Goal: Information Seeking & Learning: Learn about a topic

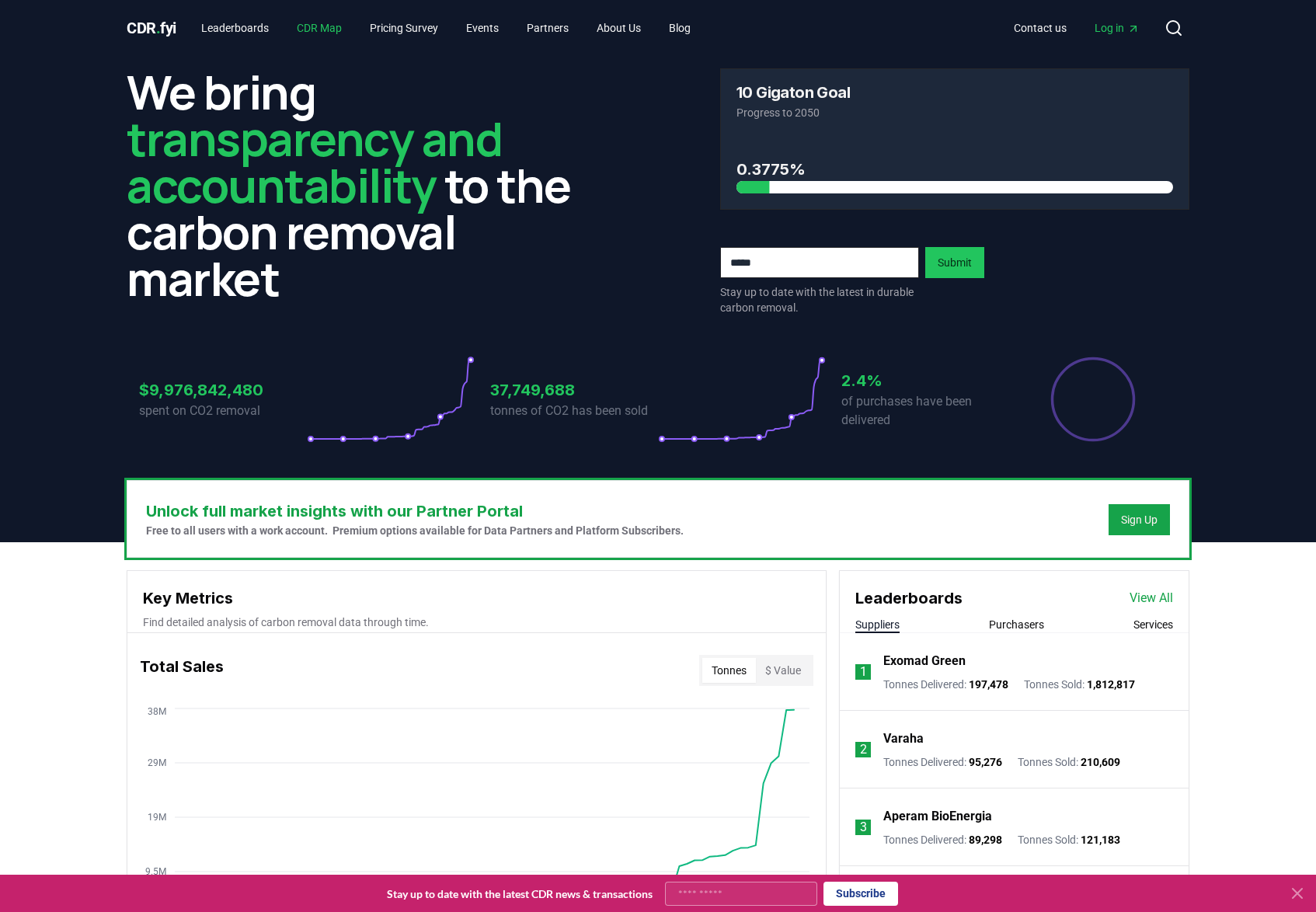
click at [338, 30] on link "CDR Map" at bounding box center [319, 28] width 70 height 28
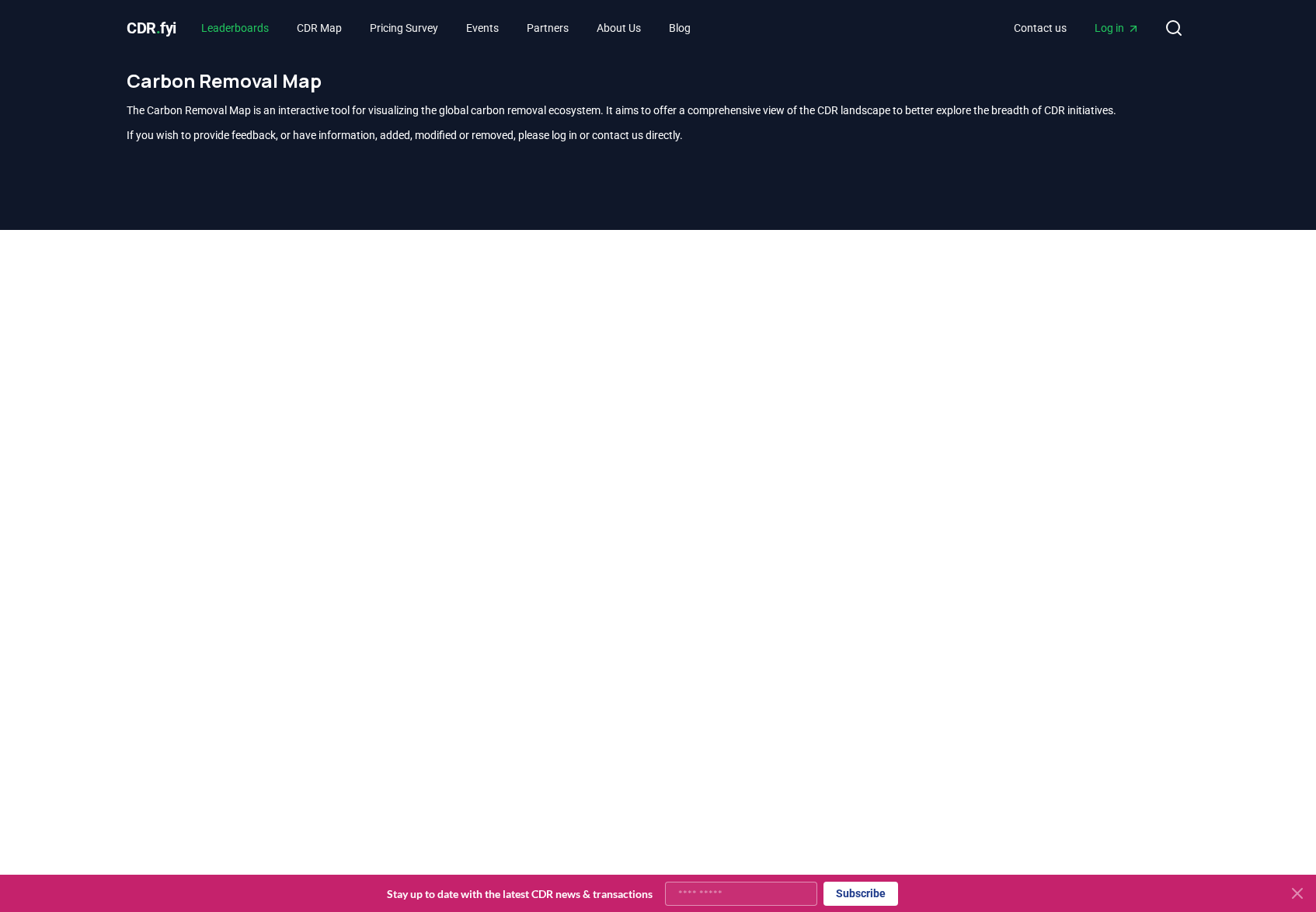
click at [231, 24] on link "Leaderboards" at bounding box center [235, 28] width 92 height 28
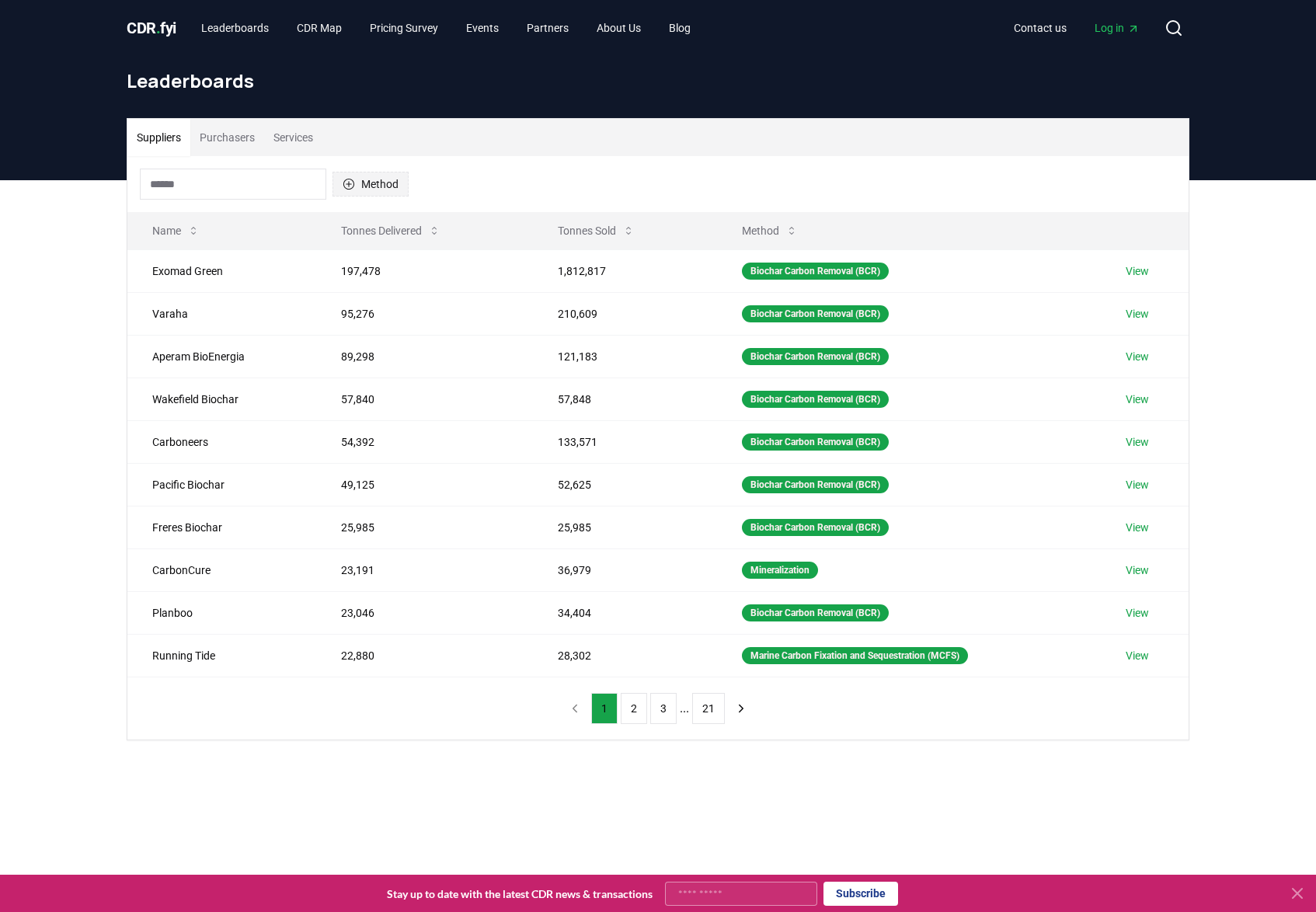
click at [379, 189] on button "Method" at bounding box center [370, 184] width 76 height 25
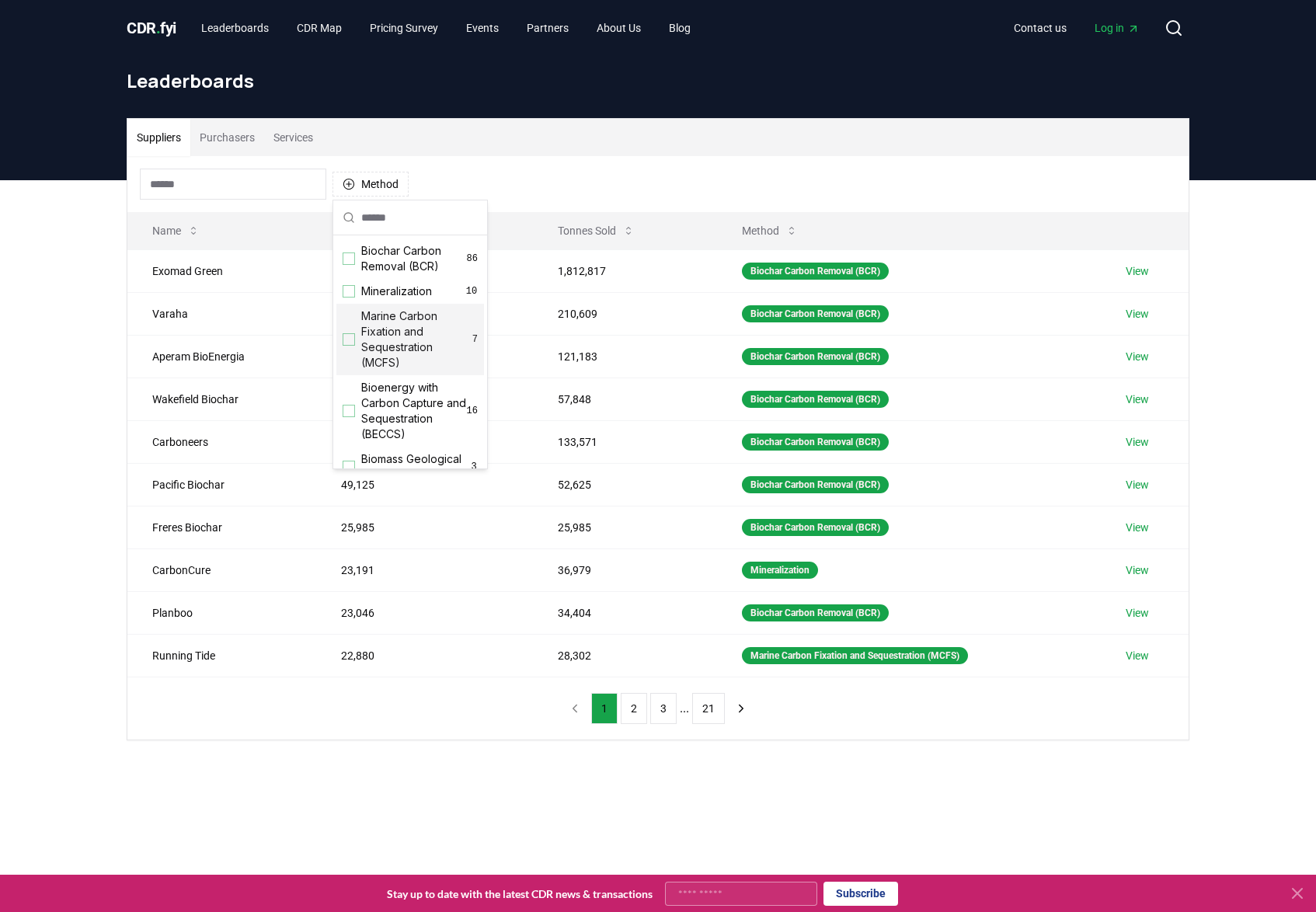
click at [416, 341] on span "Marine Carbon Fixation and Sequestration (MCFS)" at bounding box center [417, 339] width 111 height 62
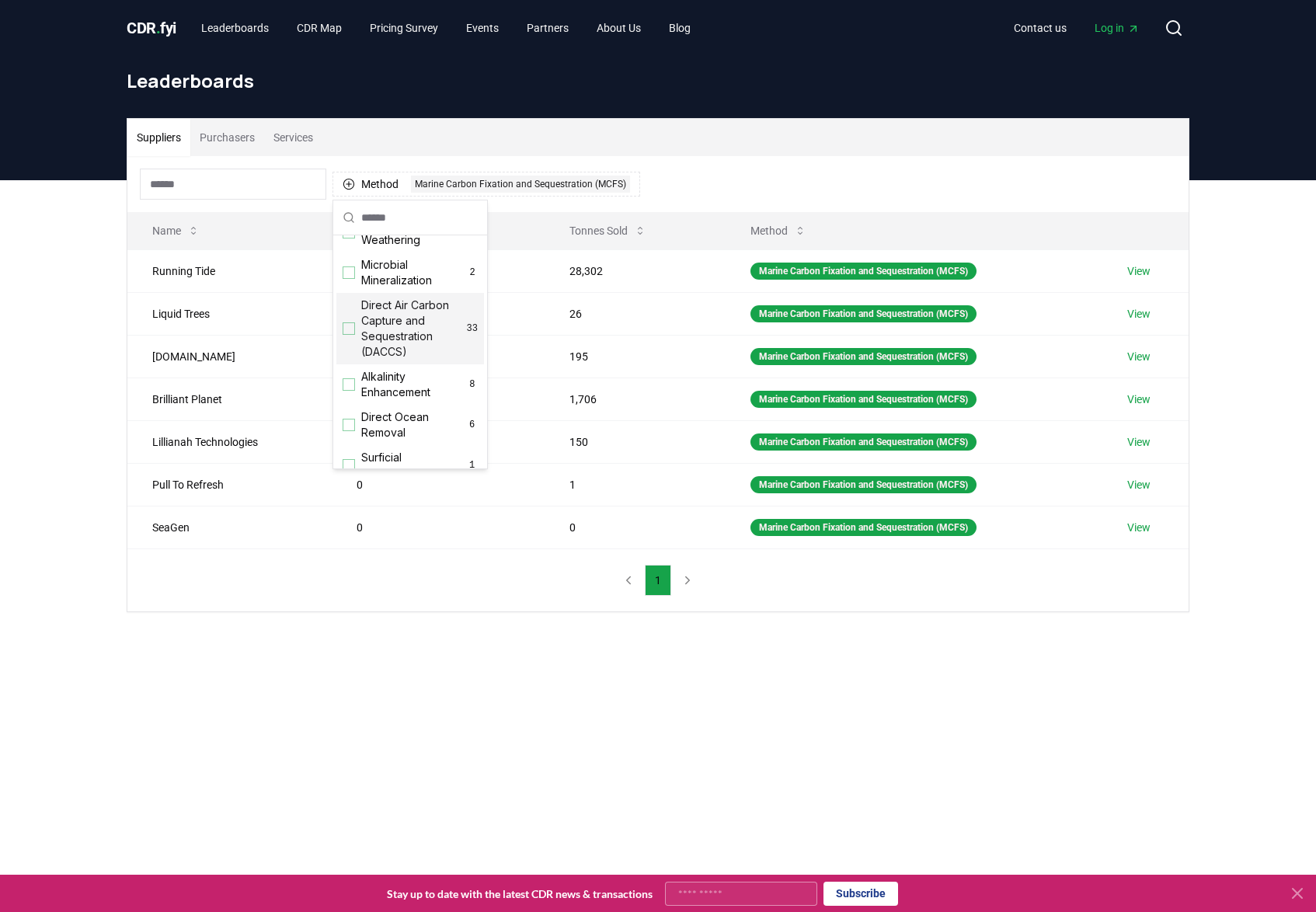
scroll to position [341, 0]
click at [425, 375] on span "Alkalinity Enhancement" at bounding box center [414, 358] width 106 height 31
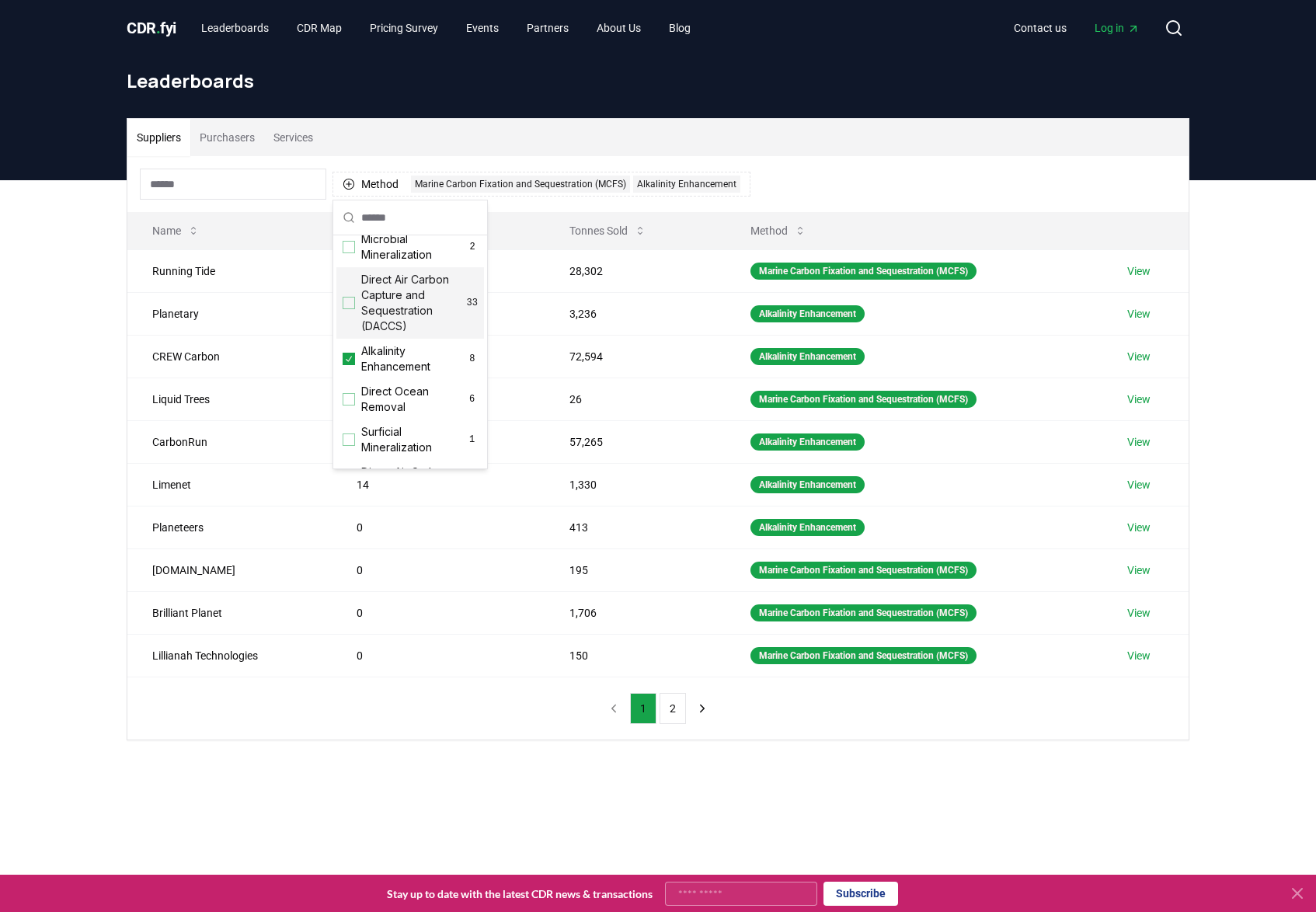
click at [85, 336] on div "Suppliers Purchasers Services Method 2 Marine Carbon Fixation and Sequestration…" at bounding box center [658, 491] width 1316 height 622
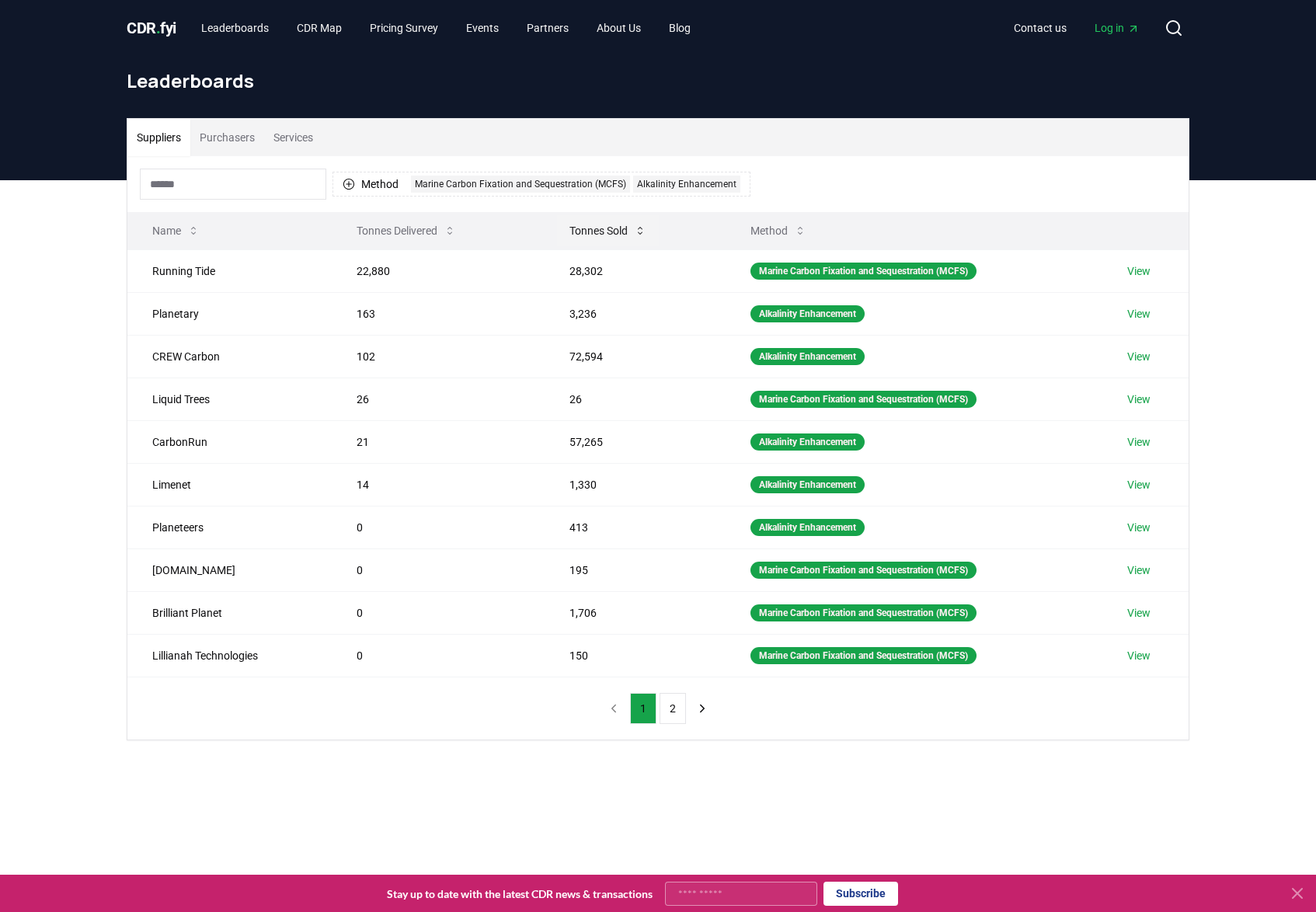
click at [597, 228] on button "Tonnes Sold" at bounding box center [608, 231] width 102 height 31
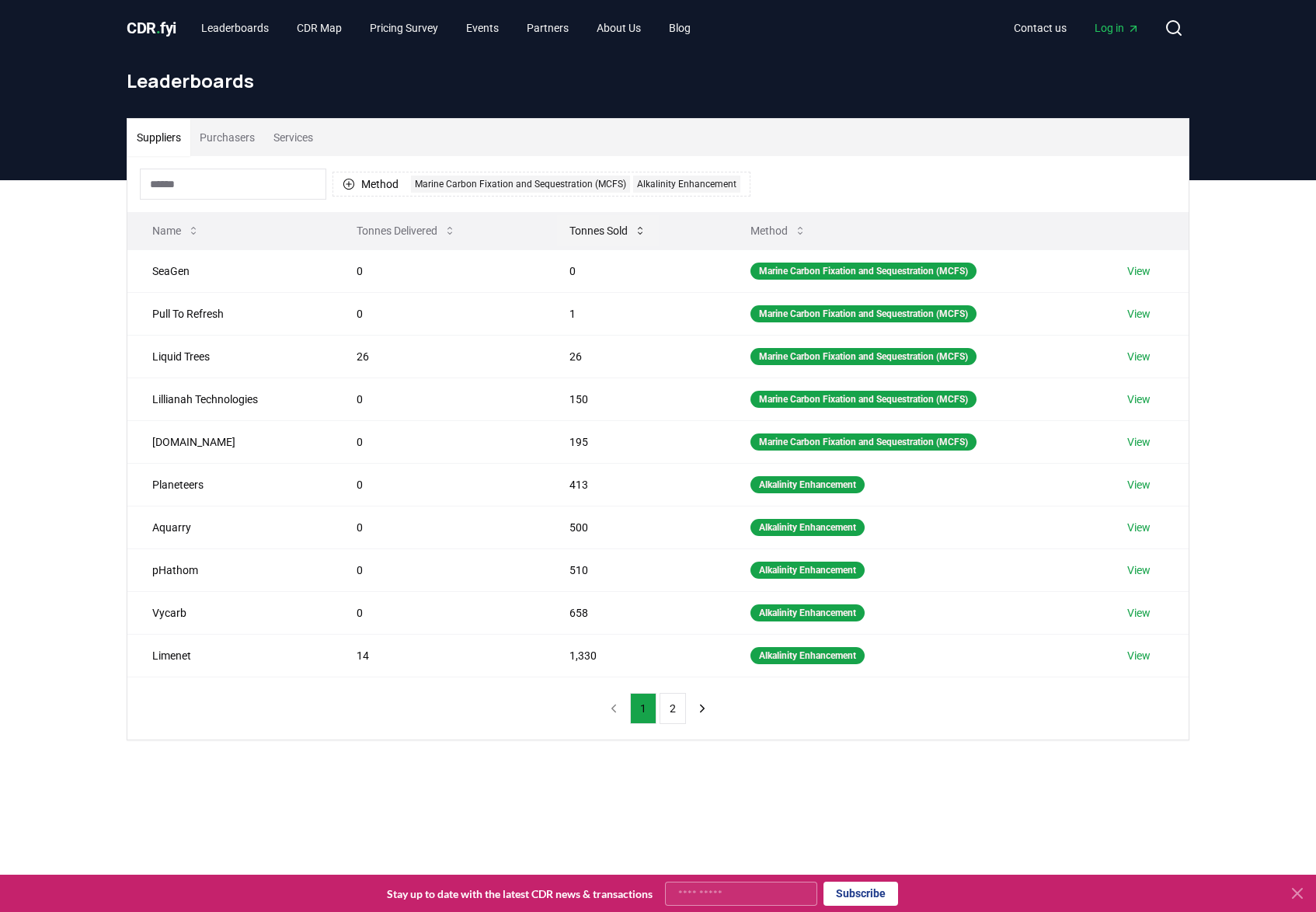
click at [597, 228] on button "Tonnes Sold" at bounding box center [608, 231] width 102 height 31
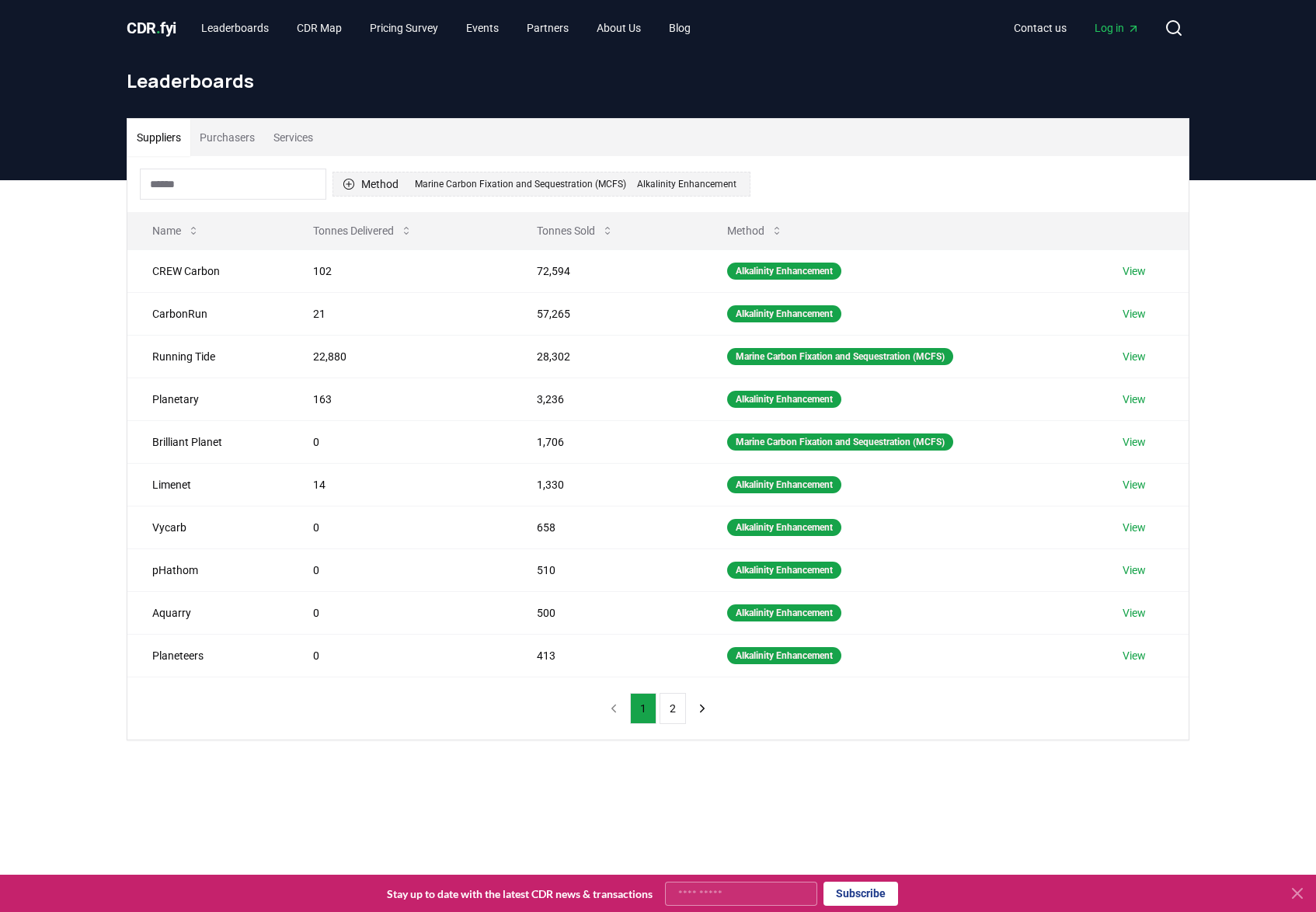
click at [370, 186] on button "Method 2 Marine Carbon Fixation and Sequestration (MCFS) Alkalinity Enhancement" at bounding box center [541, 184] width 418 height 25
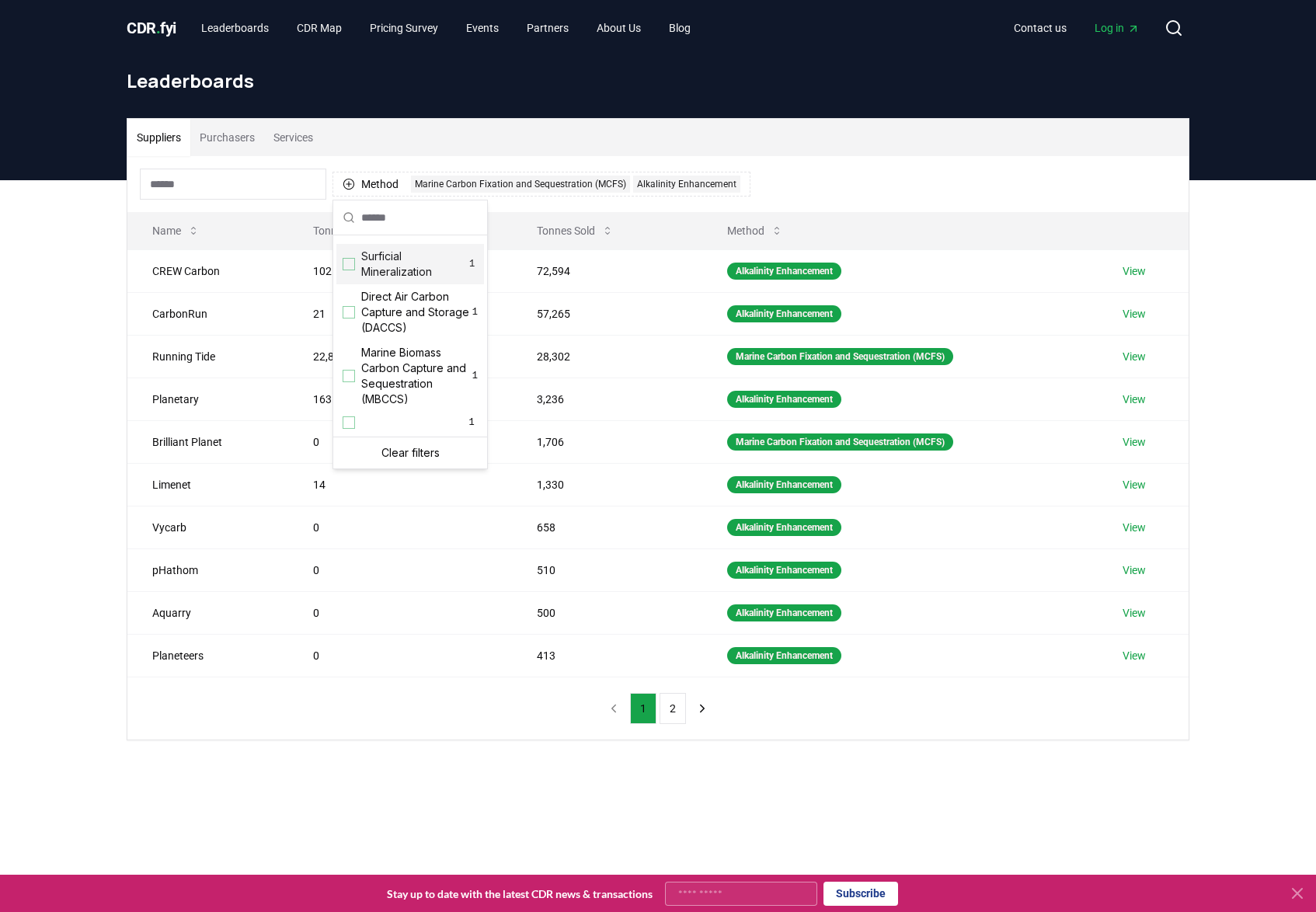
scroll to position [532, 0]
click at [419, 388] on span "Marine Biomass Carbon Capture and Sequestration (MBCCS)" at bounding box center [417, 375] width 111 height 62
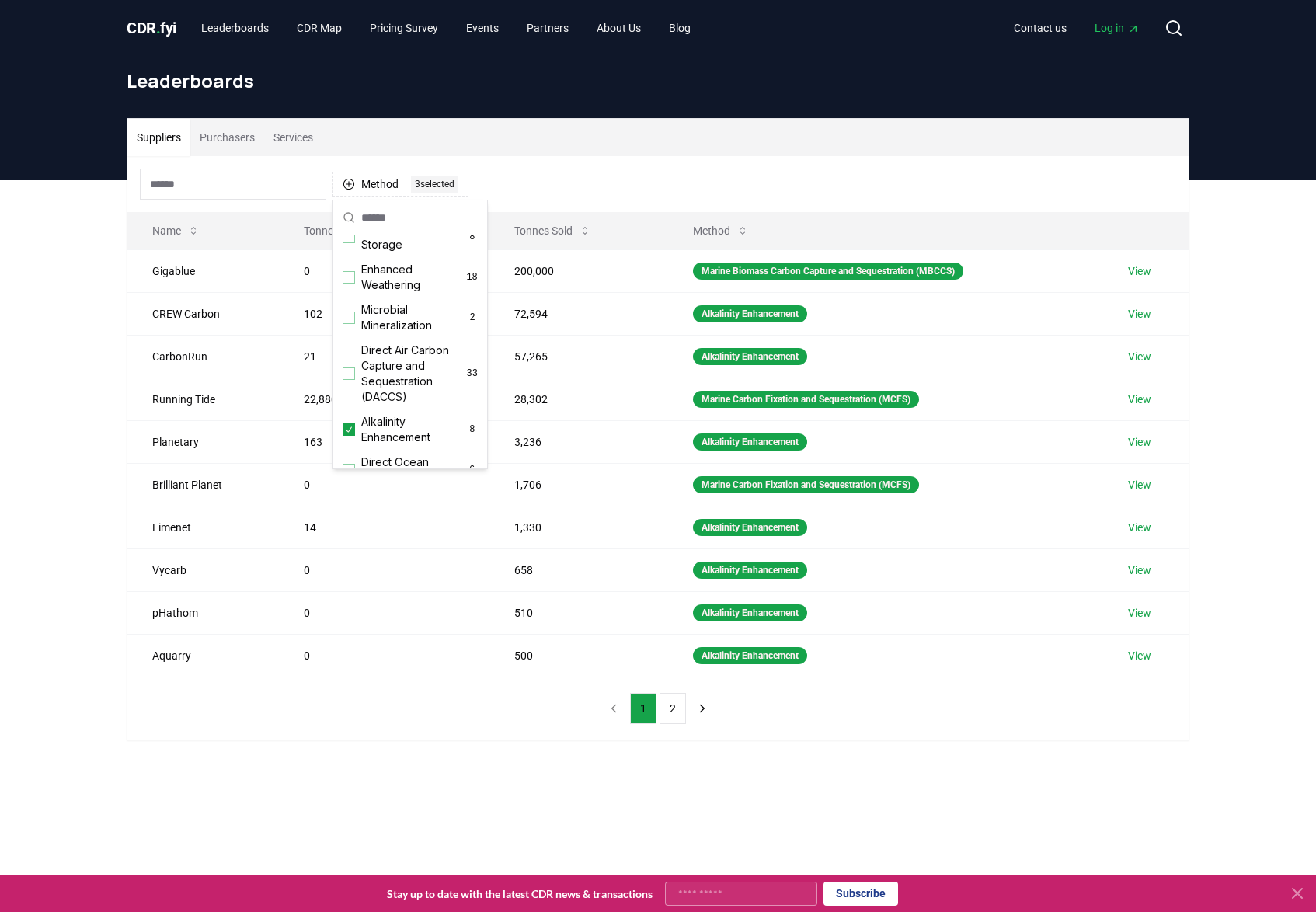
scroll to position [273, 0]
click at [49, 383] on div "Suppliers Purchasers Services Method 3 3 selected Name Tonnes Delivered Tonnes …" at bounding box center [658, 491] width 1316 height 622
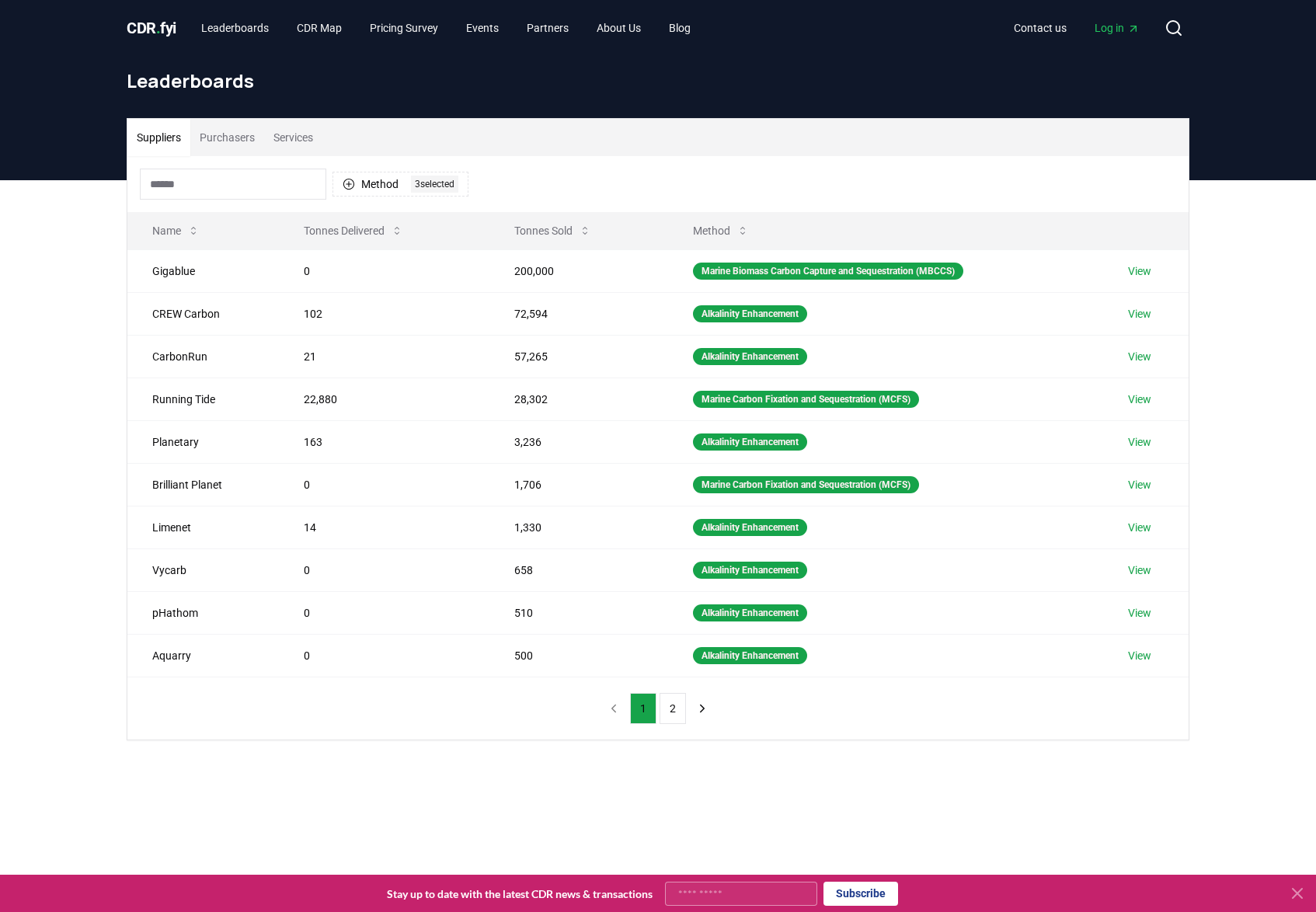
click at [248, 188] on input at bounding box center [233, 184] width 186 height 31
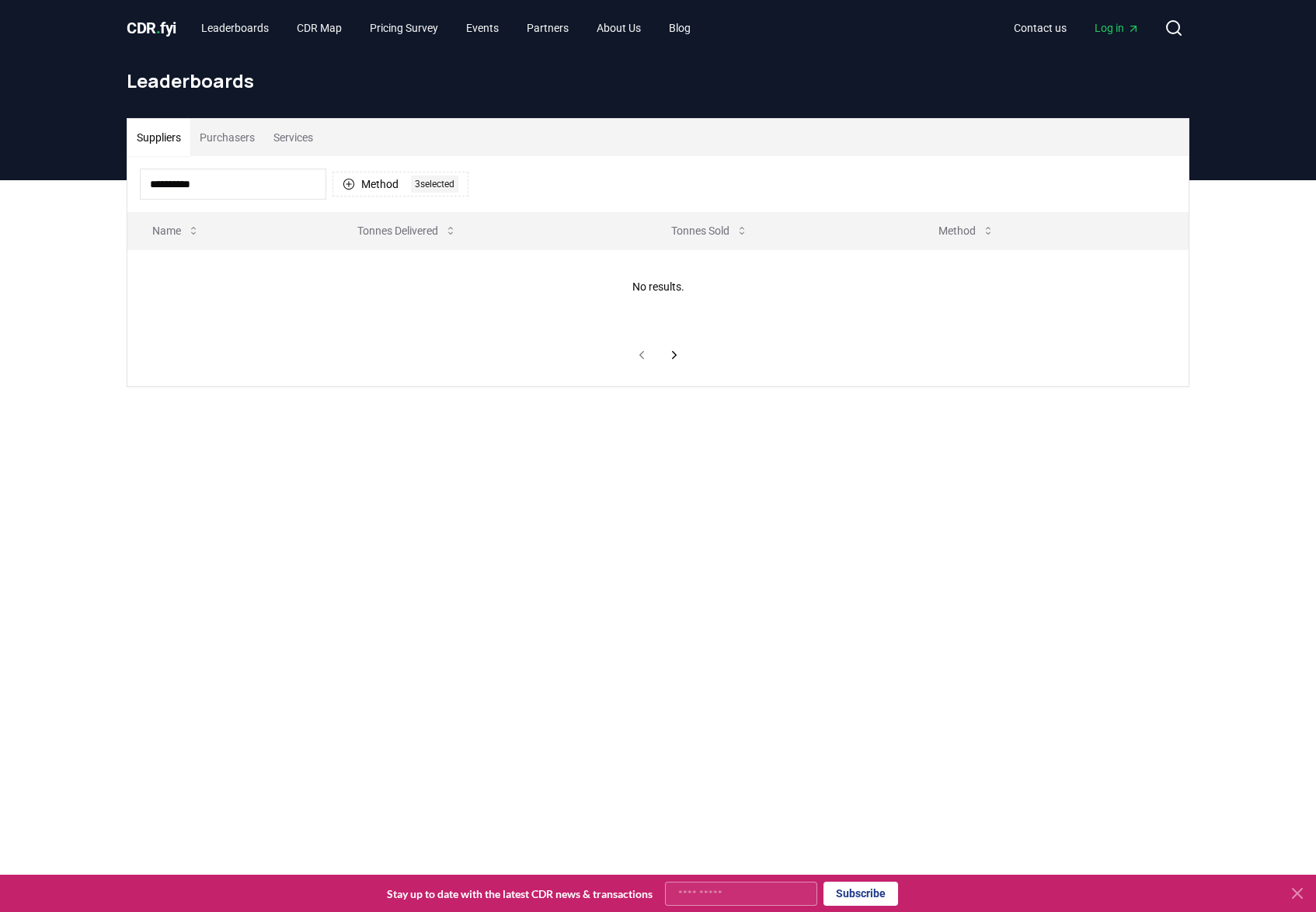
type input "**********"
click at [361, 179] on button "Method 3 3 selected" at bounding box center [400, 184] width 136 height 25
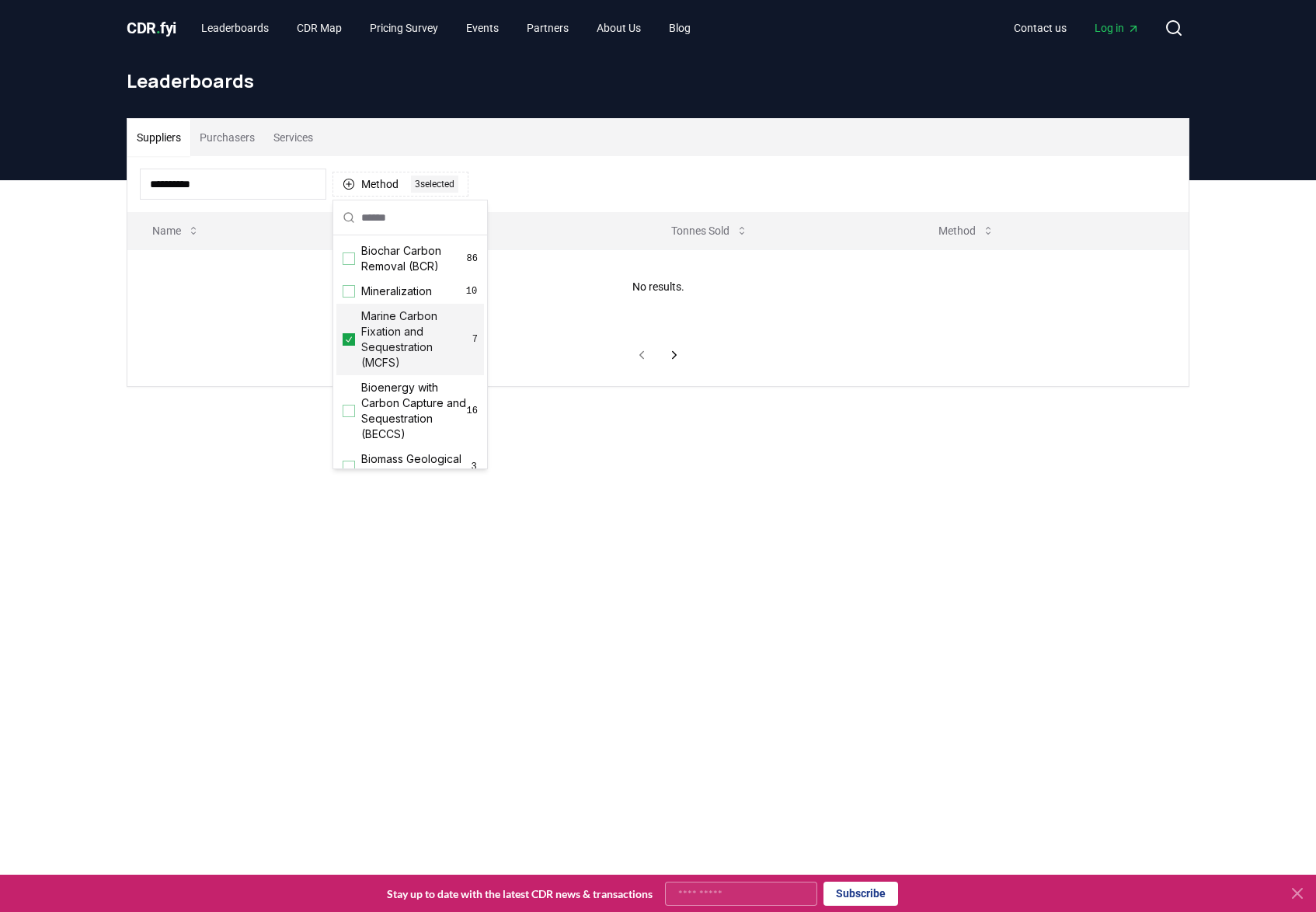
click at [349, 341] on icon "Suggestions" at bounding box center [348, 339] width 11 height 12
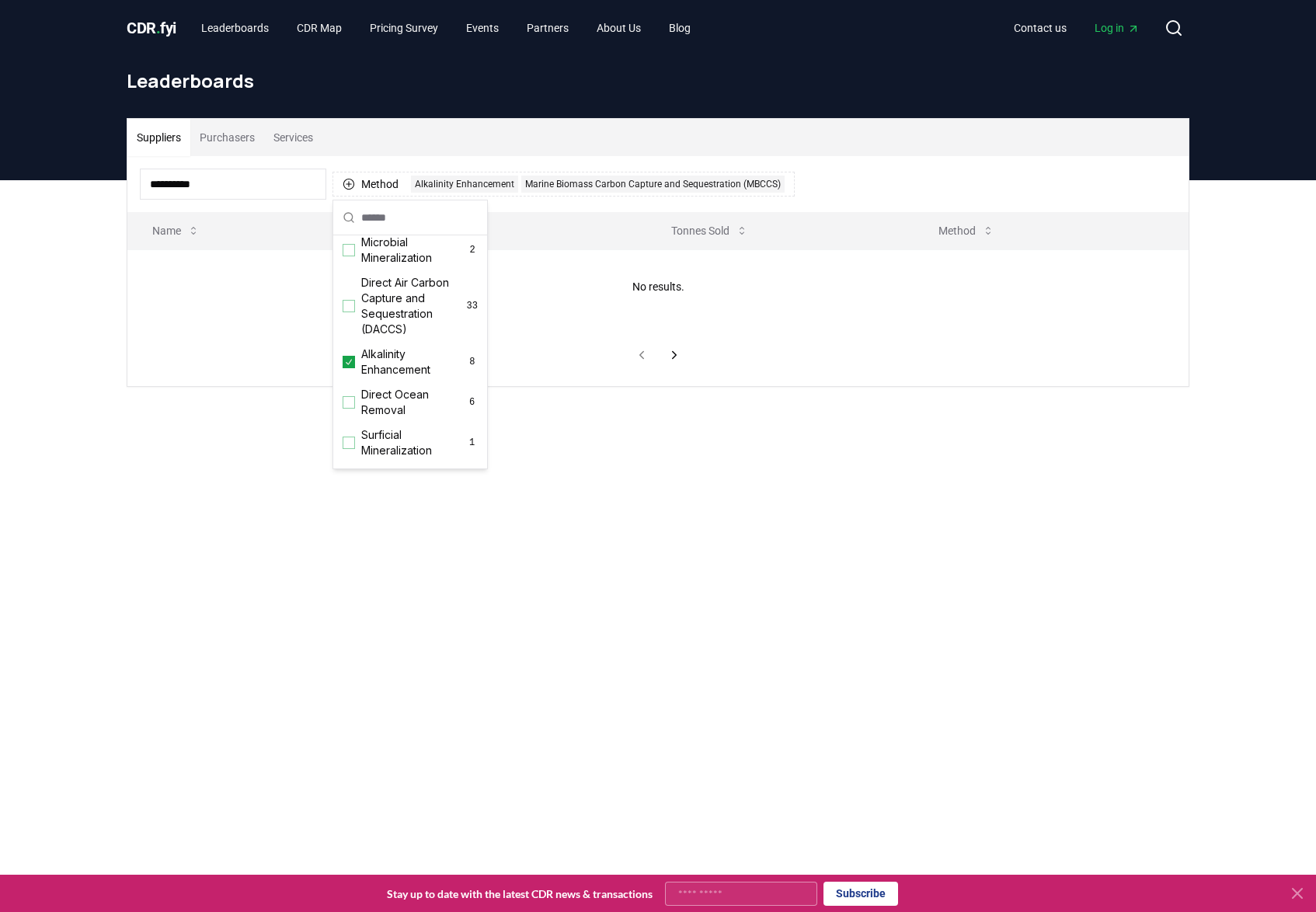
scroll to position [439, 0]
click at [349, 282] on div "Alkalinity Enhancement 8" at bounding box center [410, 262] width 147 height 40
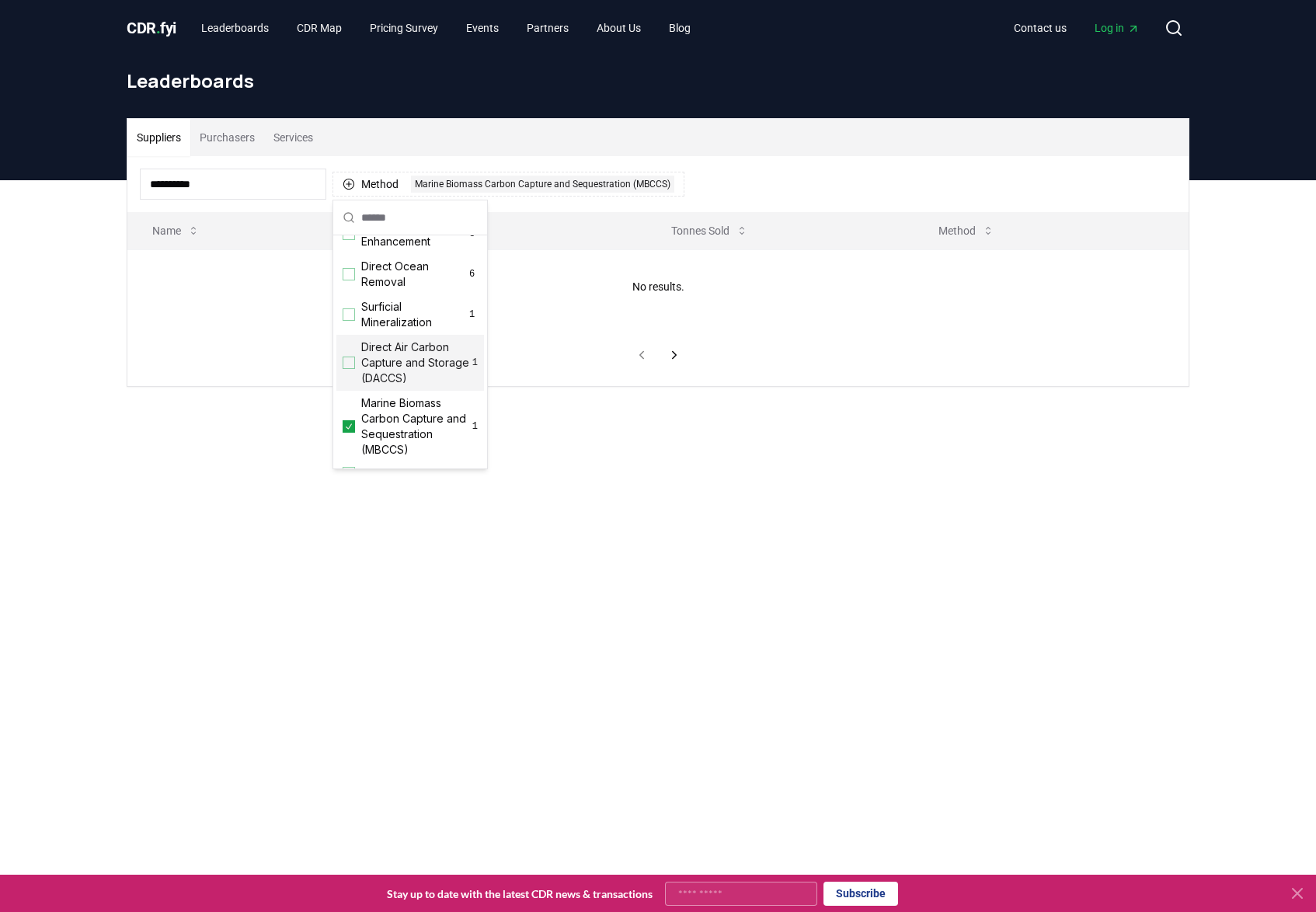
scroll to position [468, 0]
click at [344, 431] on icon "Suggestions" at bounding box center [348, 425] width 11 height 12
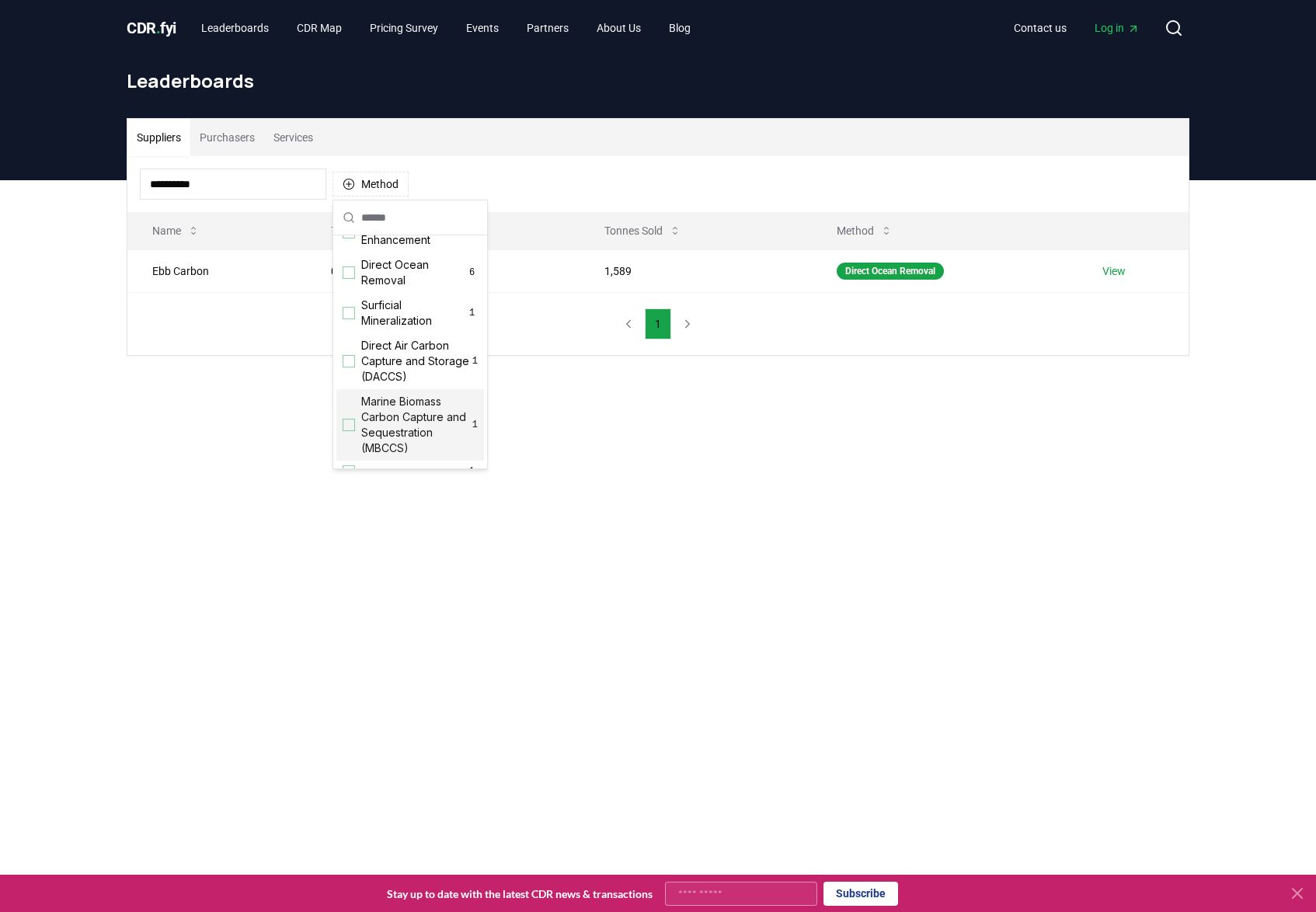
drag, startPoint x: 171, startPoint y: 435, endPoint x: 164, endPoint y: 433, distance: 7.3
click at [171, 435] on main "**********" at bounding box center [658, 636] width 1316 height 912
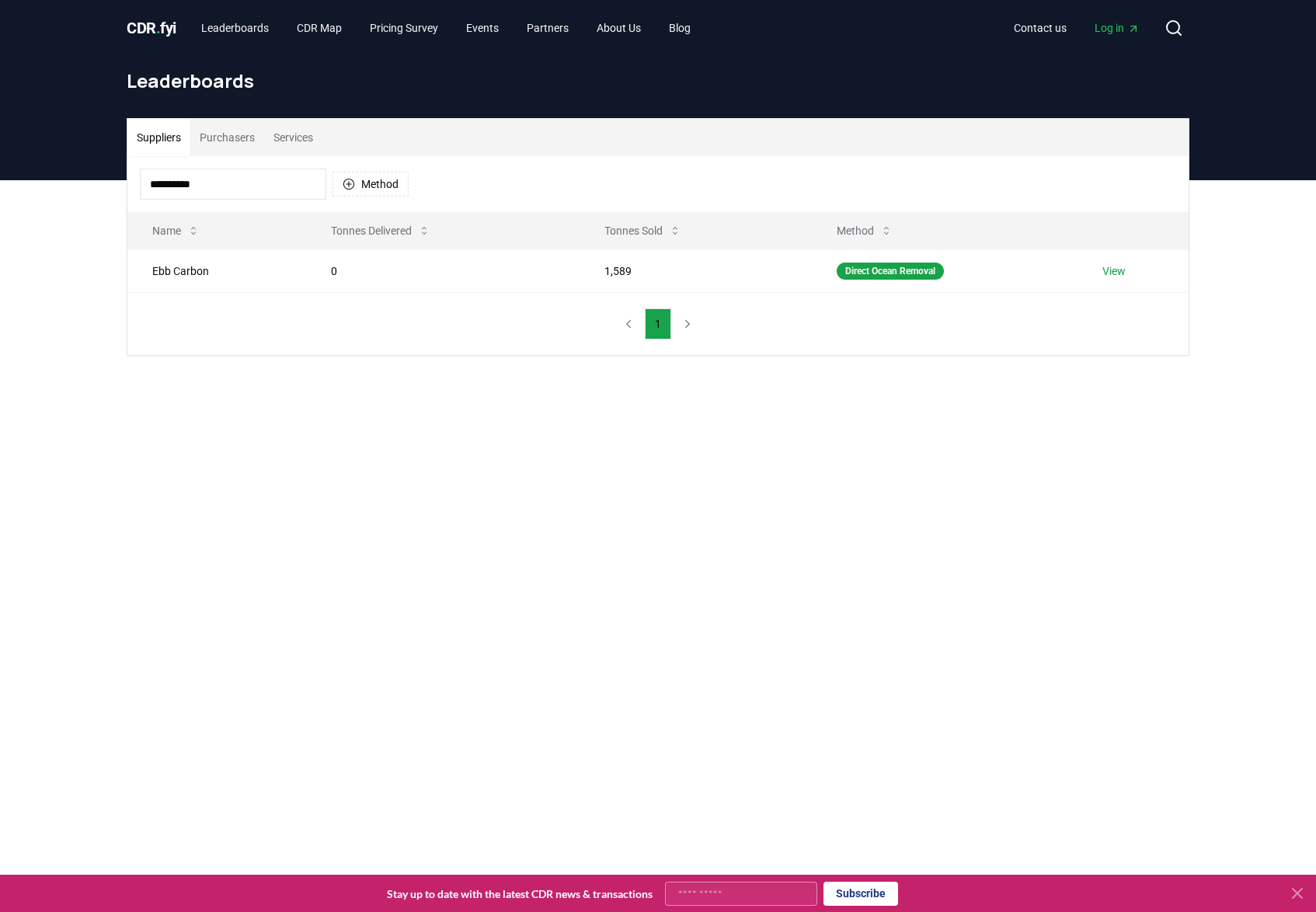
click at [295, 188] on input "**********" at bounding box center [233, 184] width 186 height 31
drag, startPoint x: 256, startPoint y: 183, endPoint x: 86, endPoint y: 180, distance: 170.0
click at [86, 180] on div "**********" at bounding box center [658, 299] width 1316 height 238
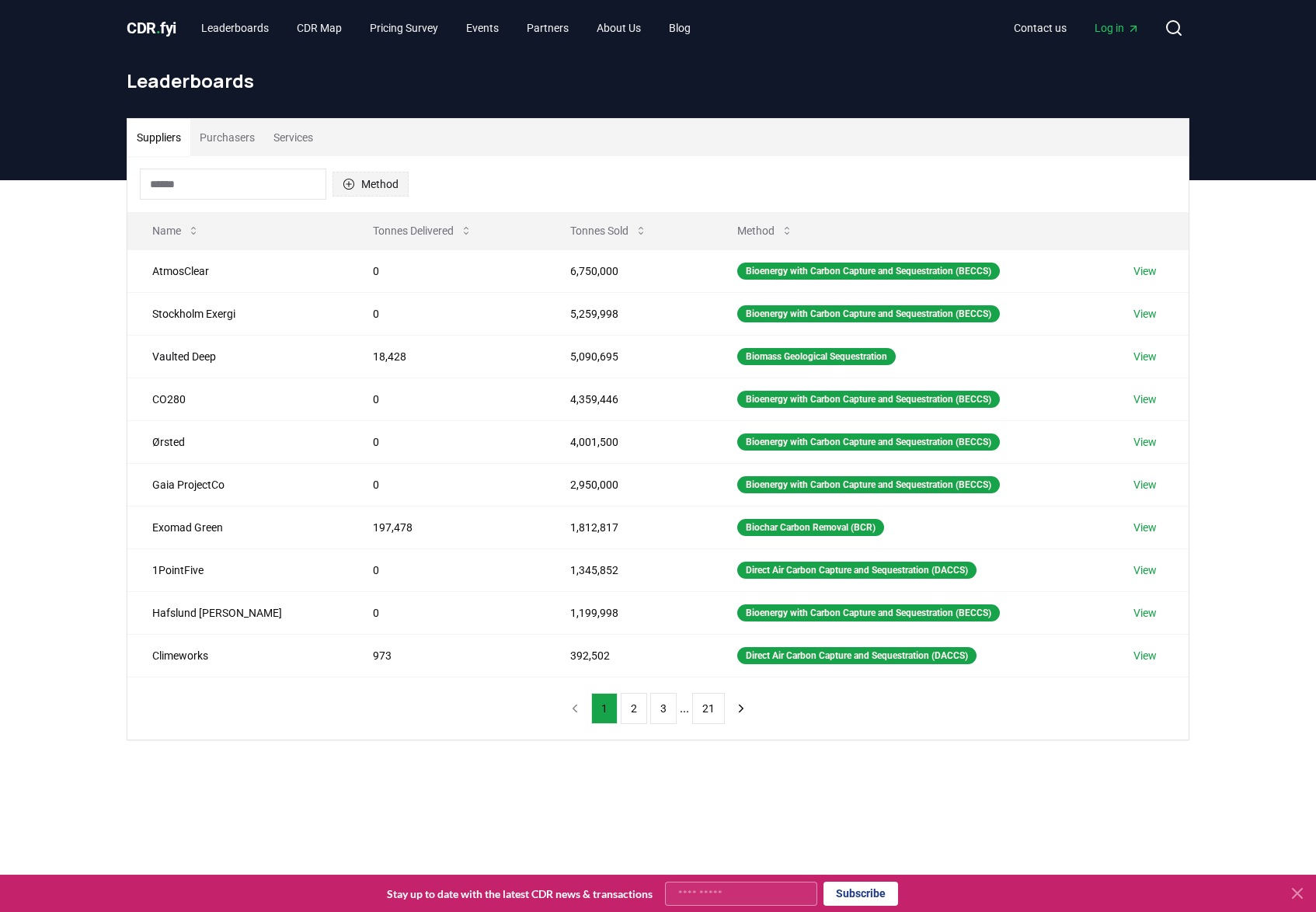
click at [367, 177] on button "Method" at bounding box center [370, 184] width 76 height 25
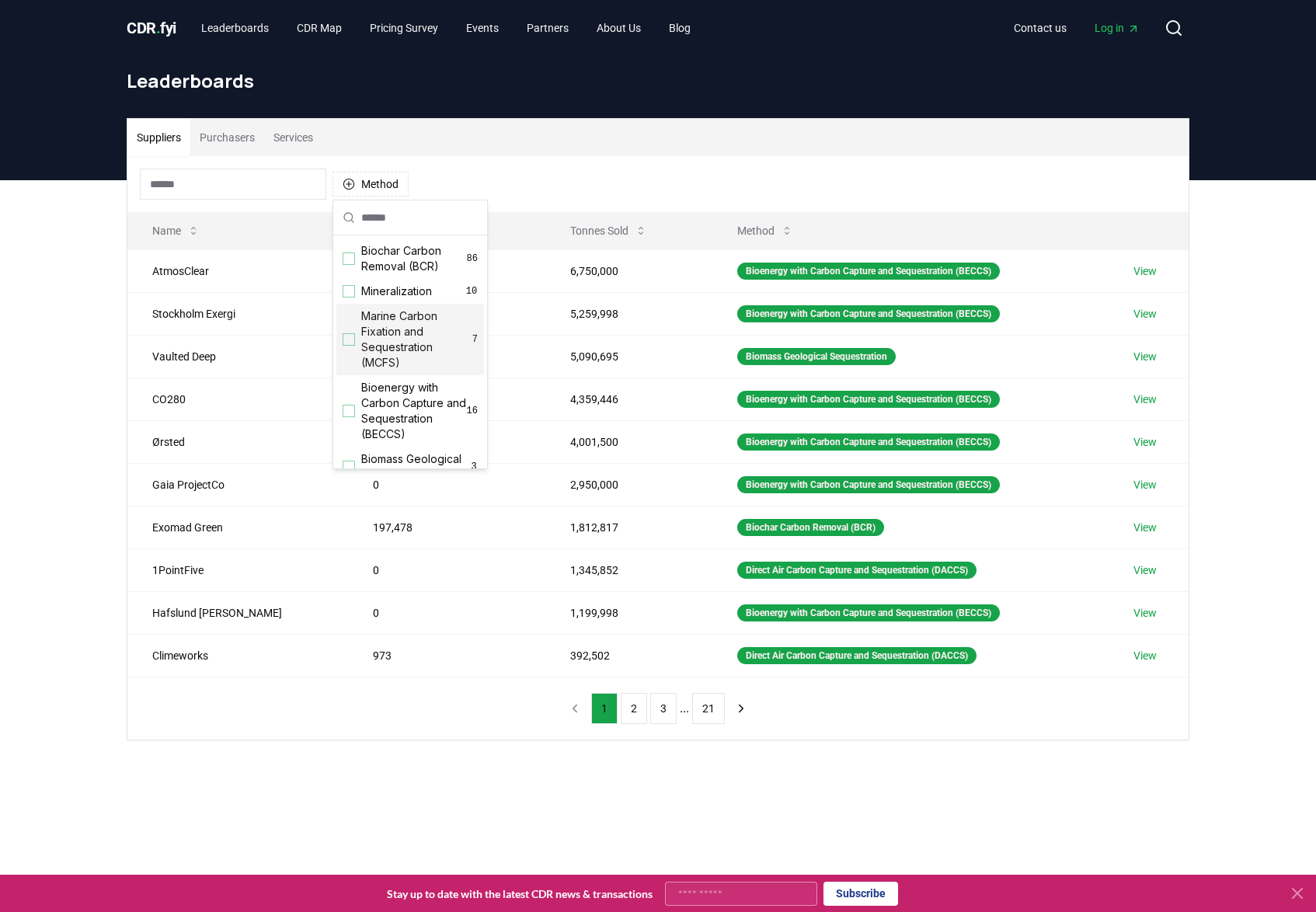
click at [421, 344] on span "Marine Carbon Fixation and Sequestration (MCFS)" at bounding box center [417, 339] width 111 height 62
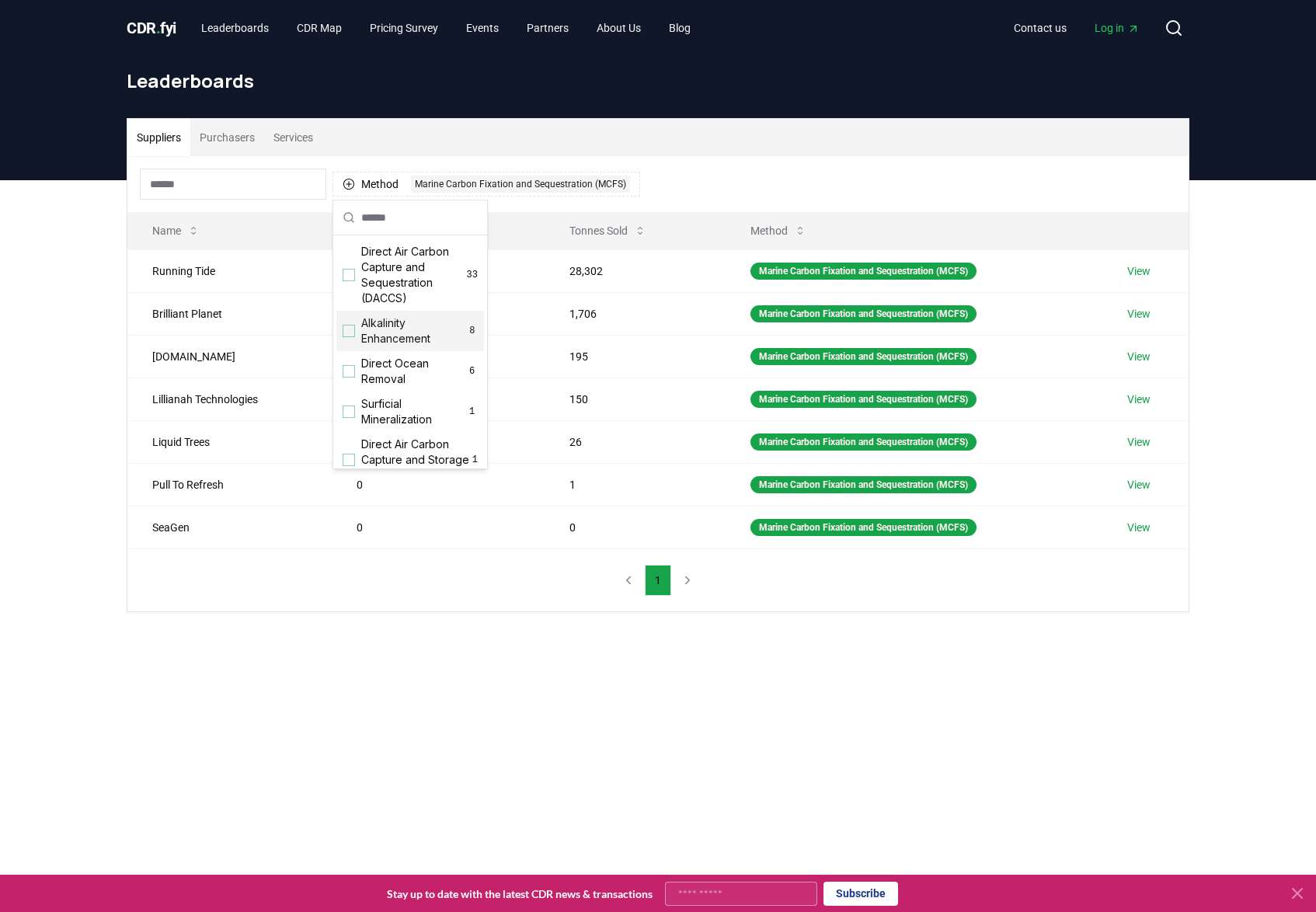
click at [409, 346] on span "Alkalinity Enhancement" at bounding box center [414, 331] width 106 height 31
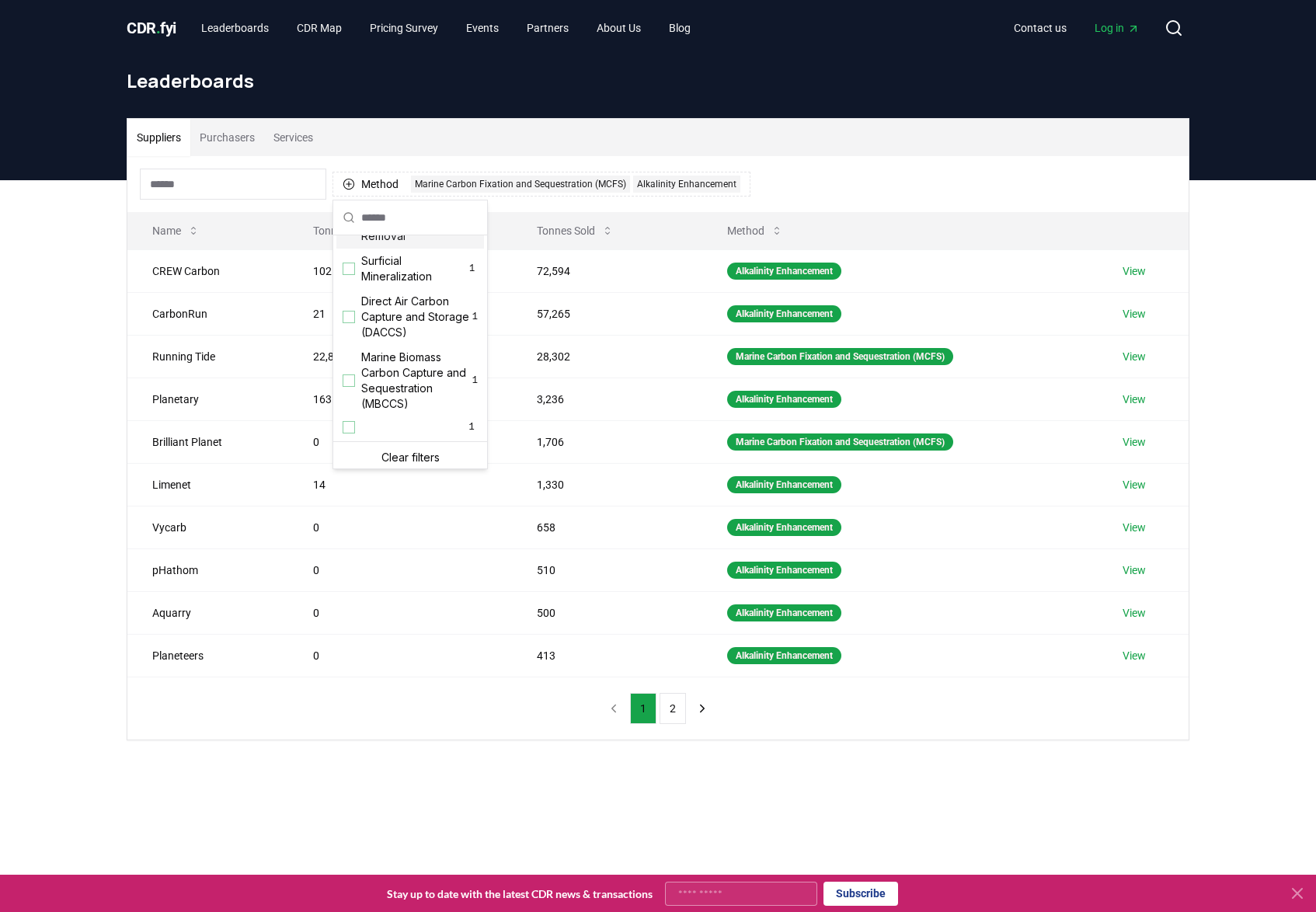
scroll to position [532, 0]
click at [393, 381] on span "Marine Biomass Carbon Capture and Sequestration (MBCCS)" at bounding box center [417, 375] width 111 height 62
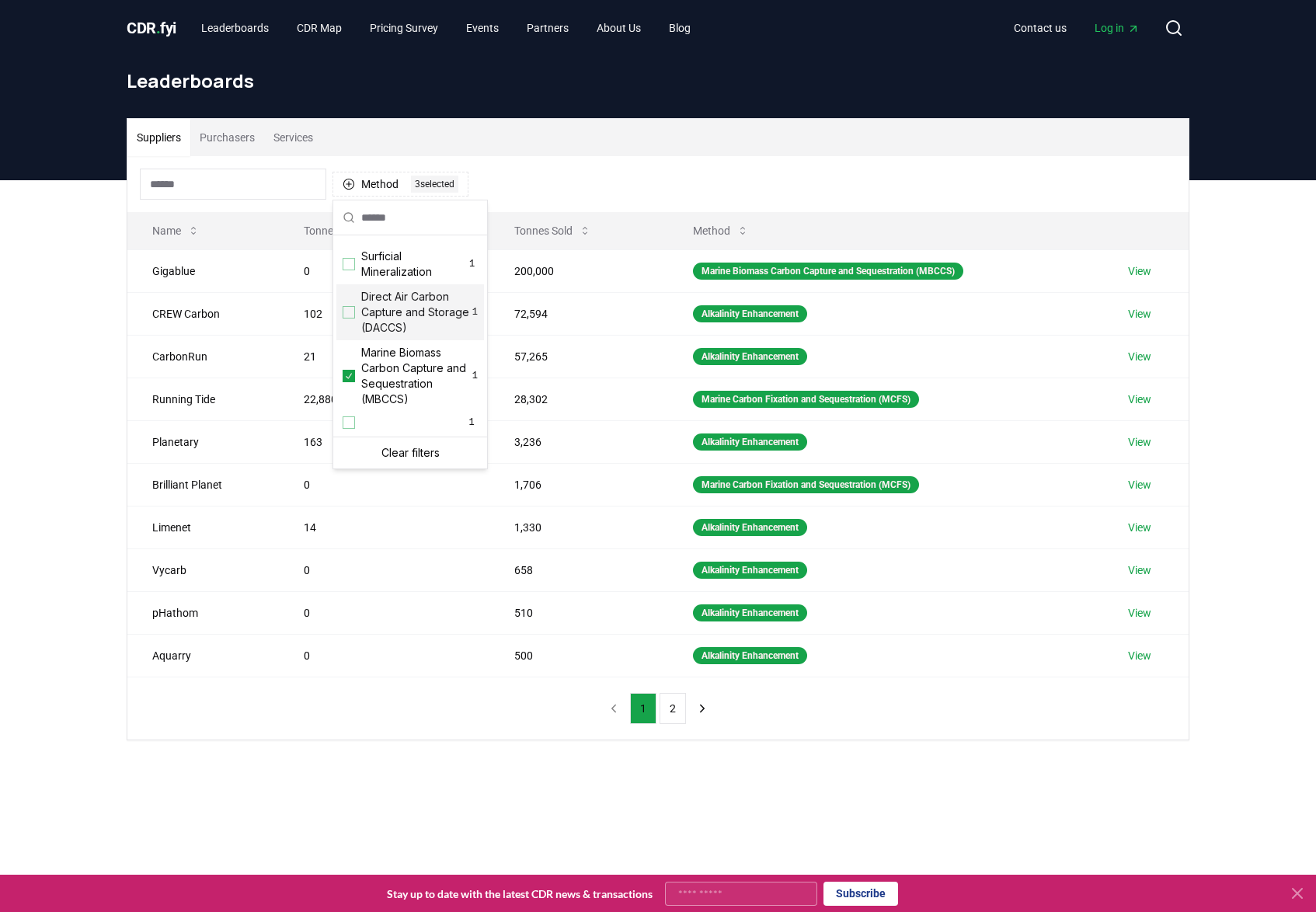
click at [736, 182] on div "Method 3 3 selected" at bounding box center [658, 184] width 1061 height 56
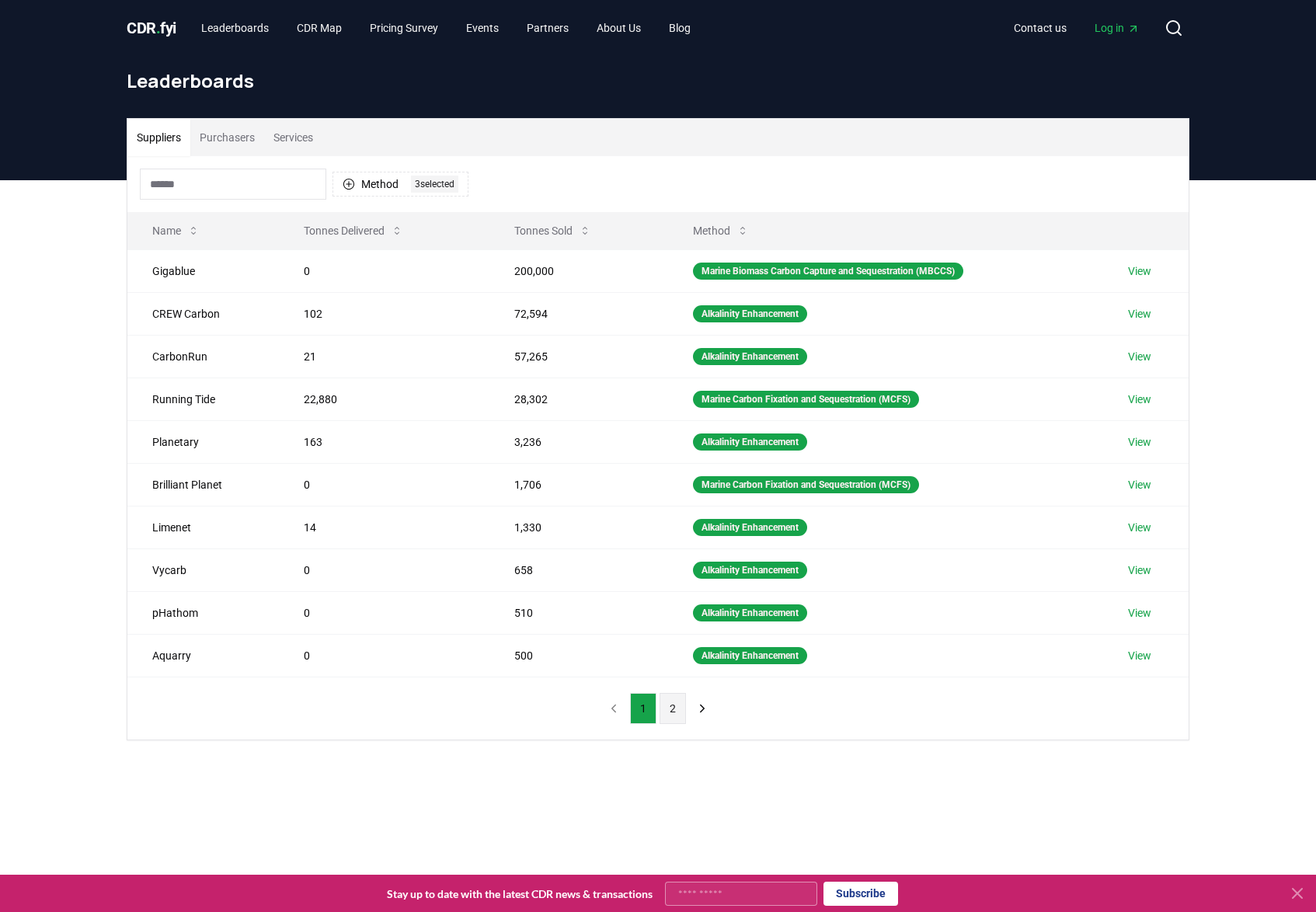
click at [676, 706] on button "2" at bounding box center [672, 709] width 27 height 31
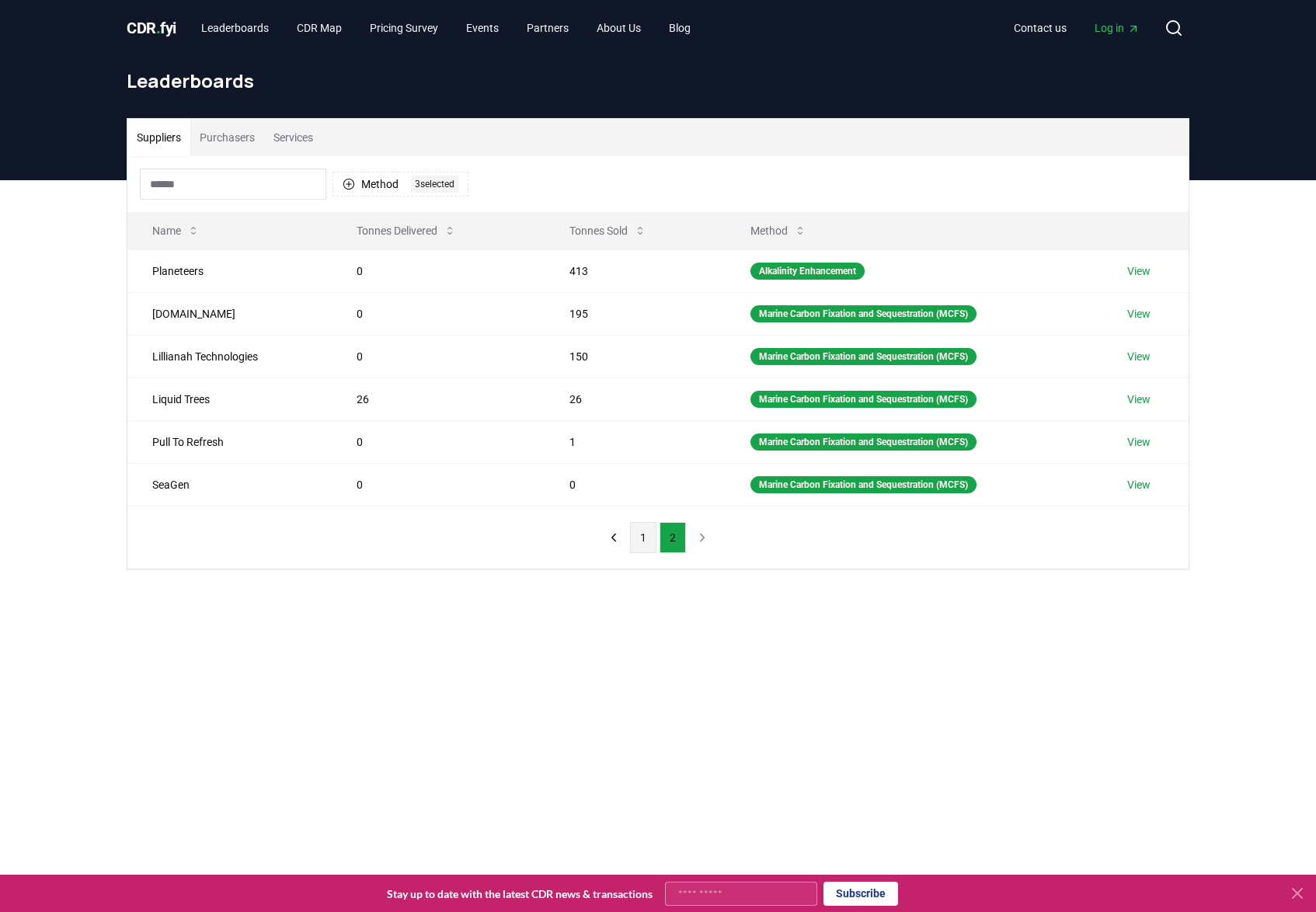
click at [642, 547] on button "1" at bounding box center [643, 537] width 27 height 31
